Goal: Navigation & Orientation: Understand site structure

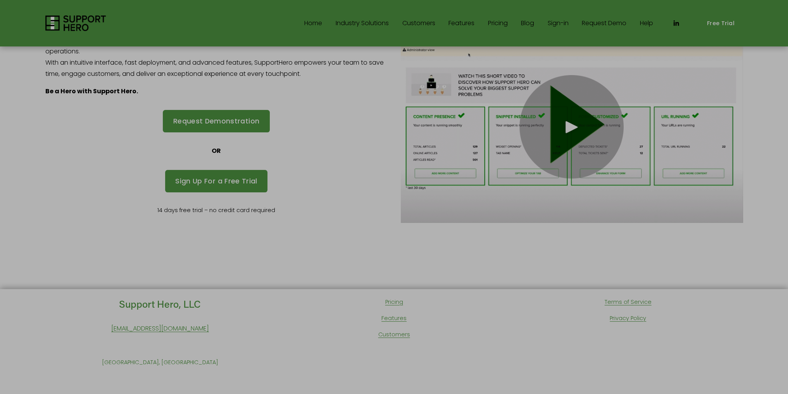
scroll to position [123, 0]
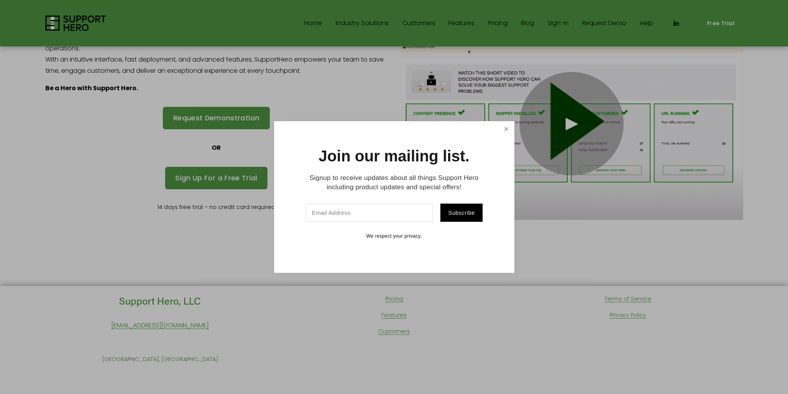
click at [499, 130] on link "Close" at bounding box center [506, 129] width 14 height 14
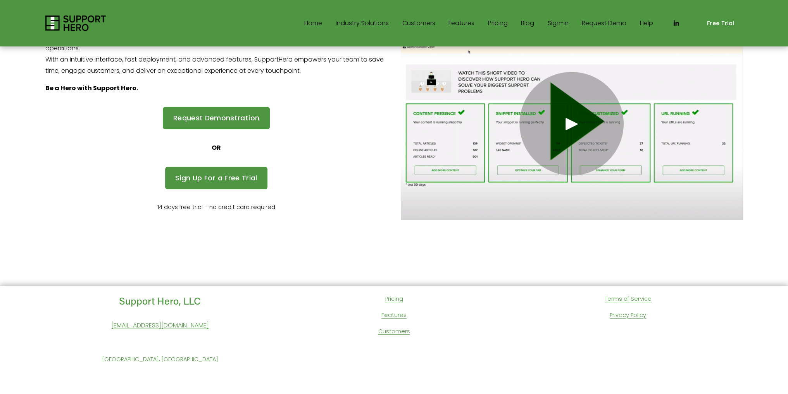
click at [0, 0] on span "SaaS" at bounding box center [0, 0] width 0 height 0
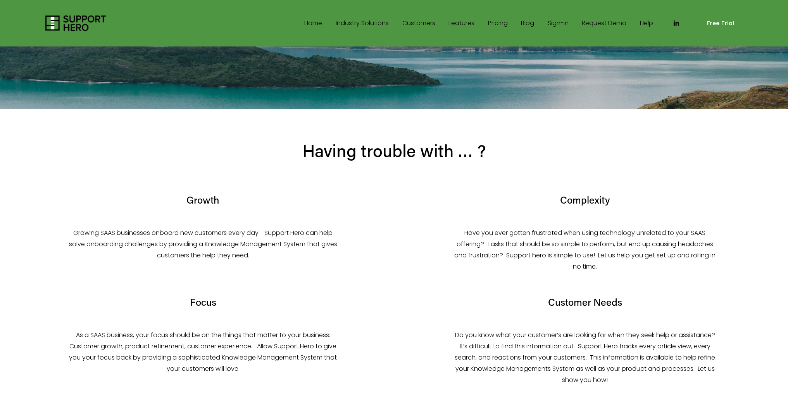
scroll to position [194, 0]
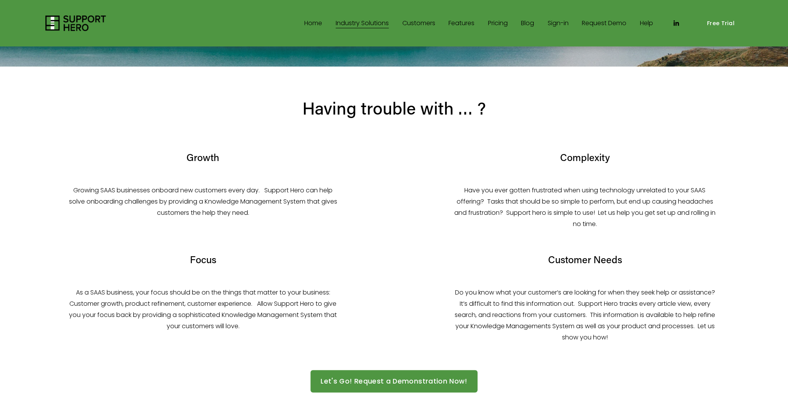
click at [315, 22] on link "Home" at bounding box center [313, 23] width 18 height 12
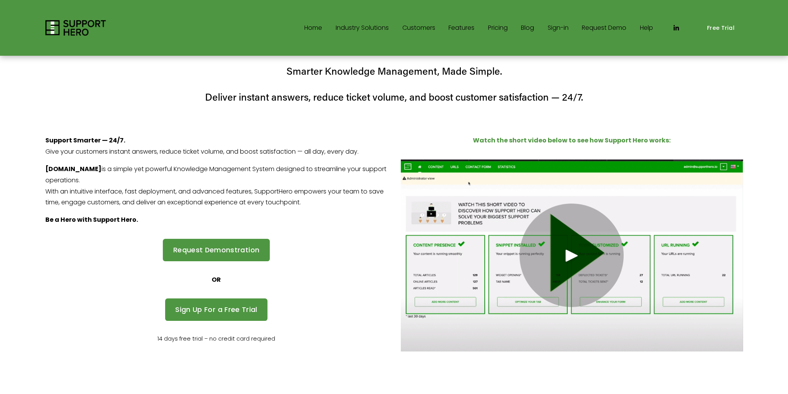
click at [403, 28] on link "Customers" at bounding box center [418, 28] width 33 height 12
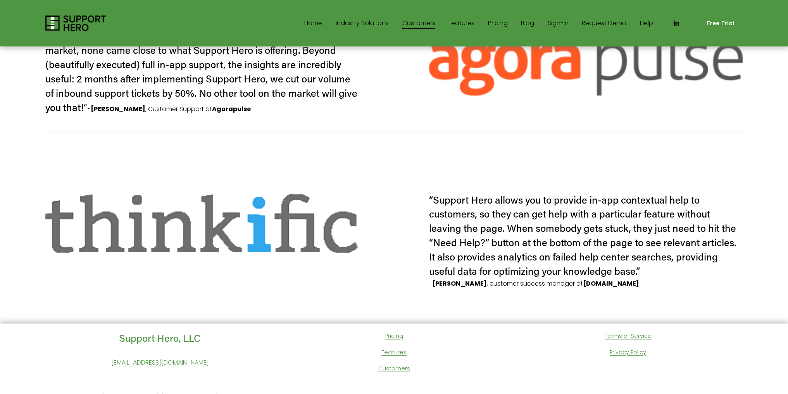
scroll to position [345, 0]
